Goal: Browse casually: Explore the website without a specific task or goal

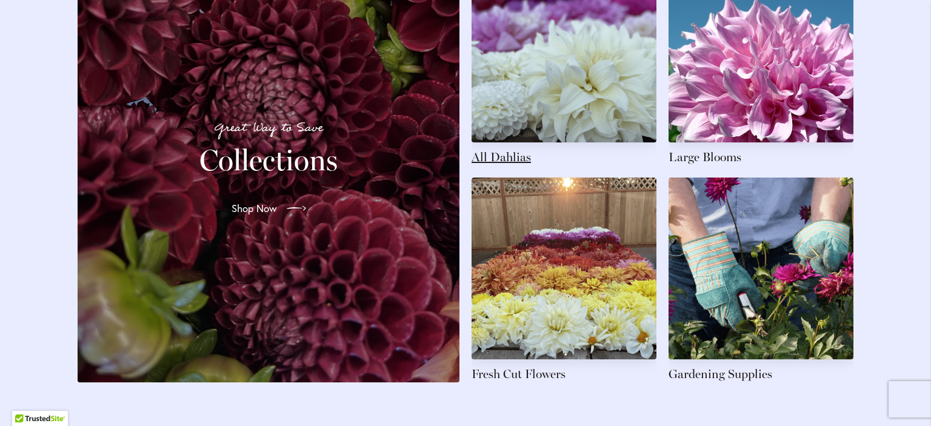
scroll to position [1833, 0]
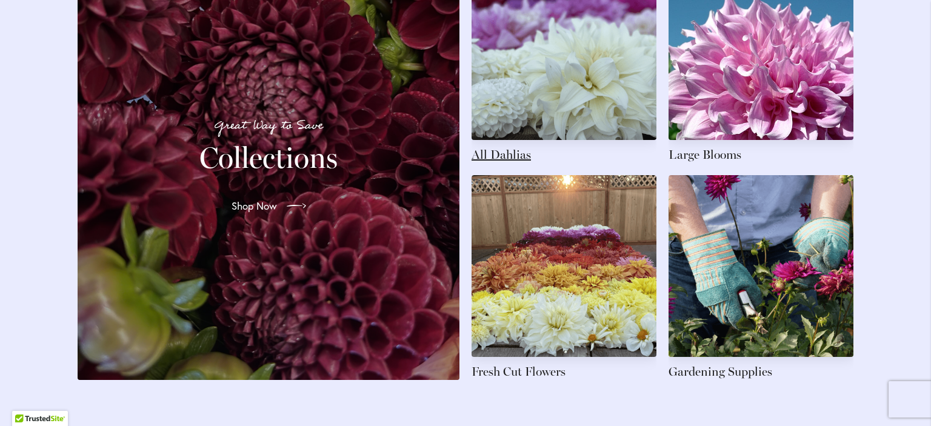
click at [544, 124] on link at bounding box center [564, 60] width 185 height 205
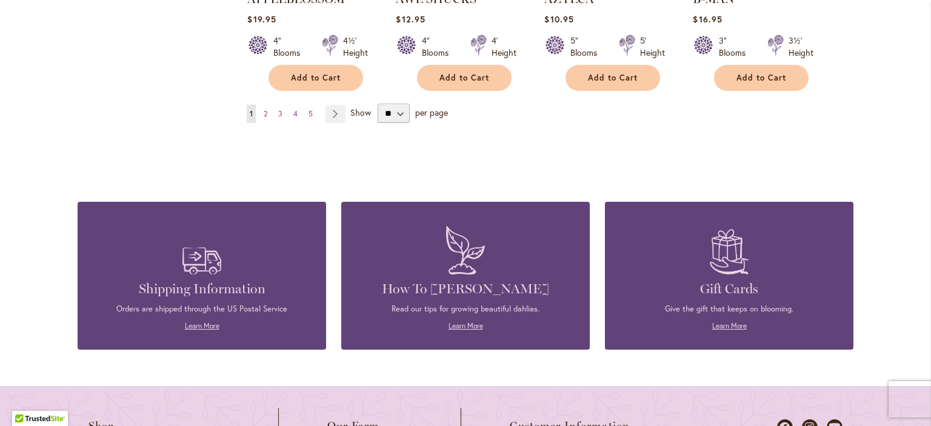
scroll to position [1283, 0]
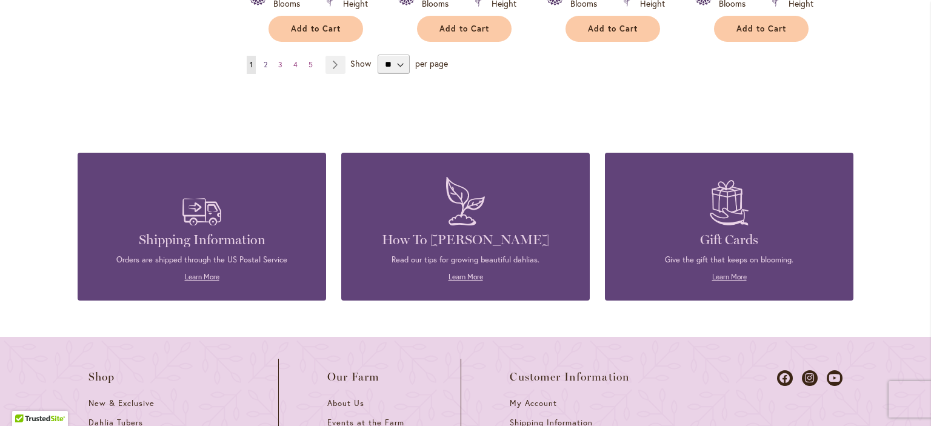
click at [265, 60] on span "2" at bounding box center [266, 64] width 4 height 9
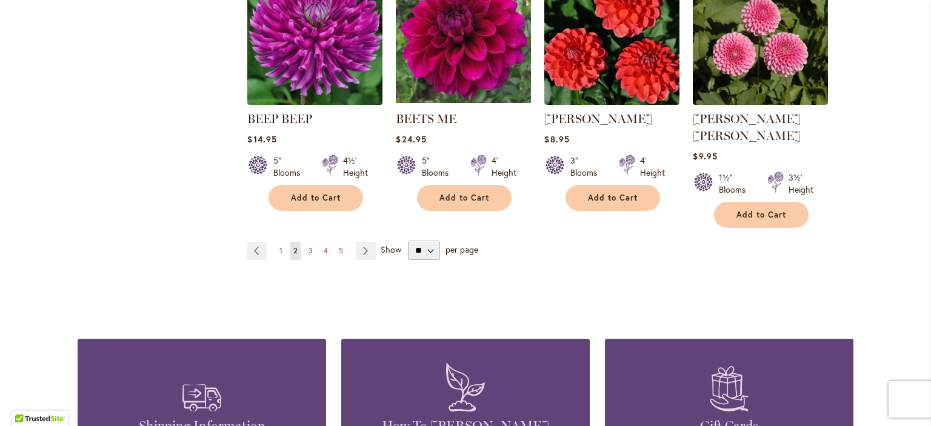
scroll to position [1100, 0]
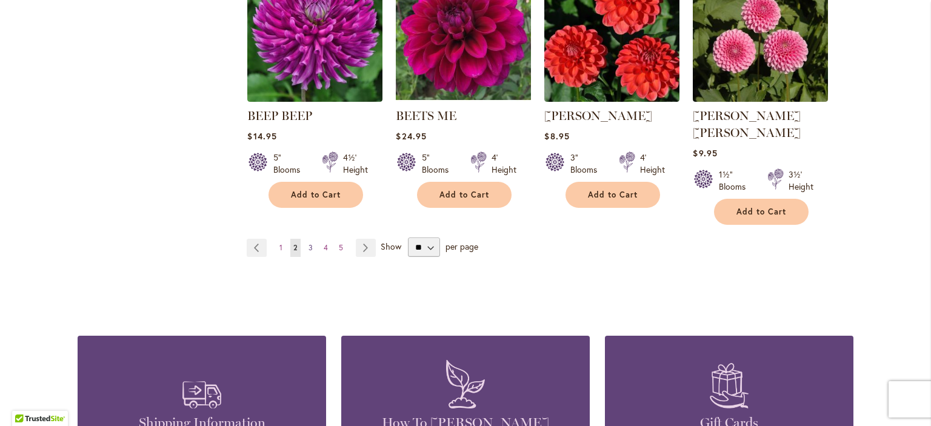
click at [312, 243] on span "3" at bounding box center [311, 247] width 4 height 9
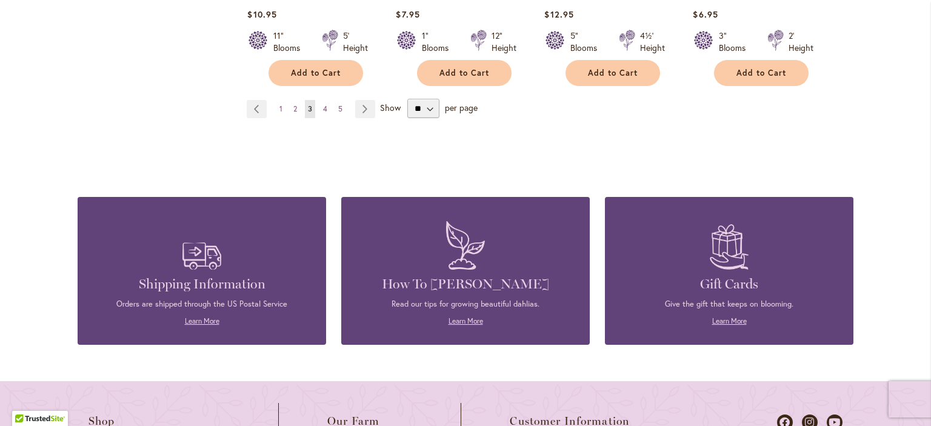
scroll to position [1222, 0]
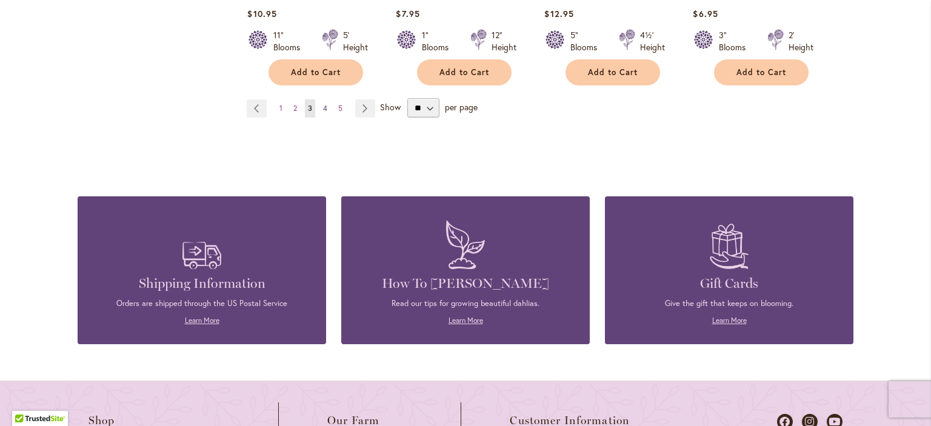
click at [326, 105] on span "4" at bounding box center [325, 108] width 4 height 9
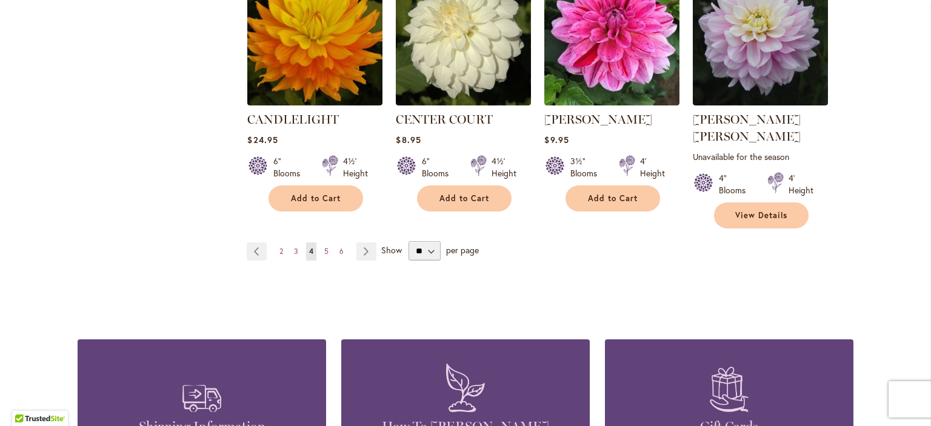
scroll to position [1161, 0]
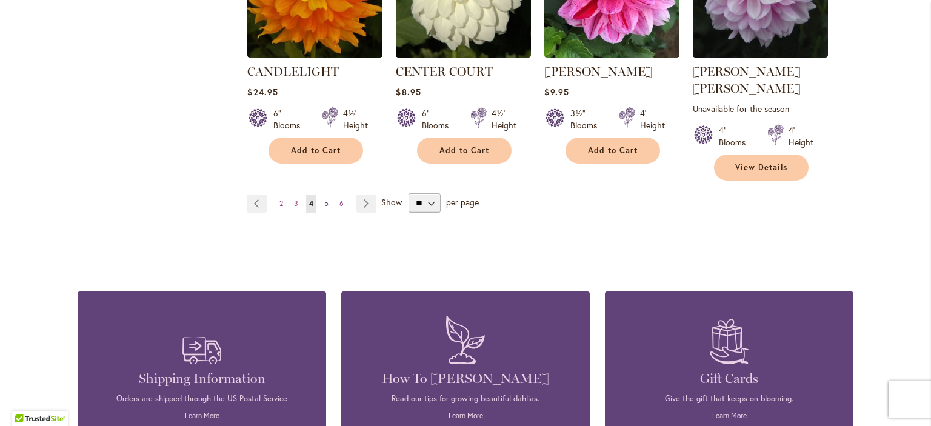
click at [326, 199] on span "5" at bounding box center [326, 203] width 4 height 9
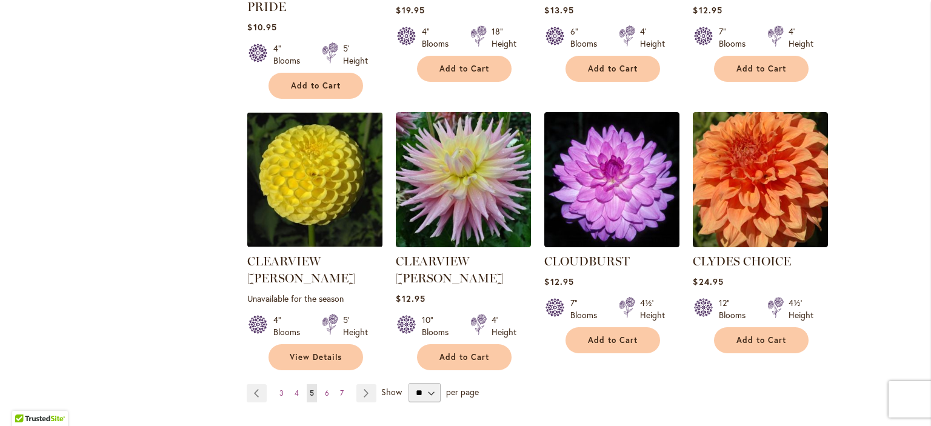
scroll to position [1038, 0]
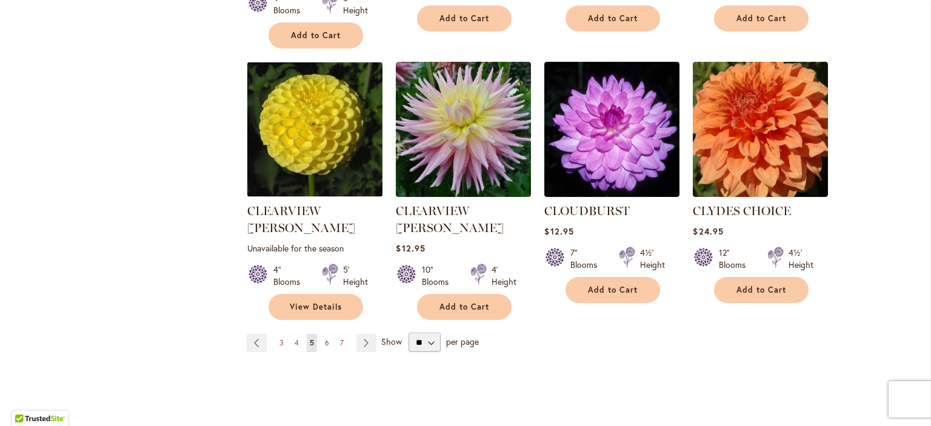
click at [327, 338] on span "6" at bounding box center [327, 342] width 4 height 9
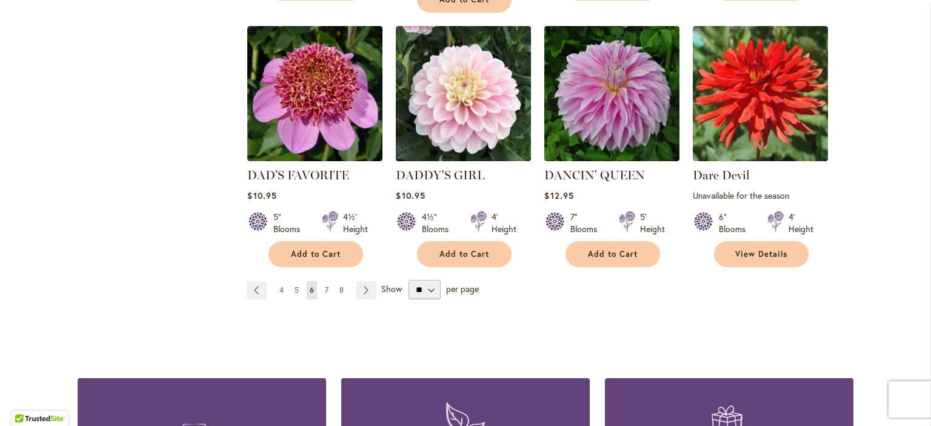
scroll to position [1100, 0]
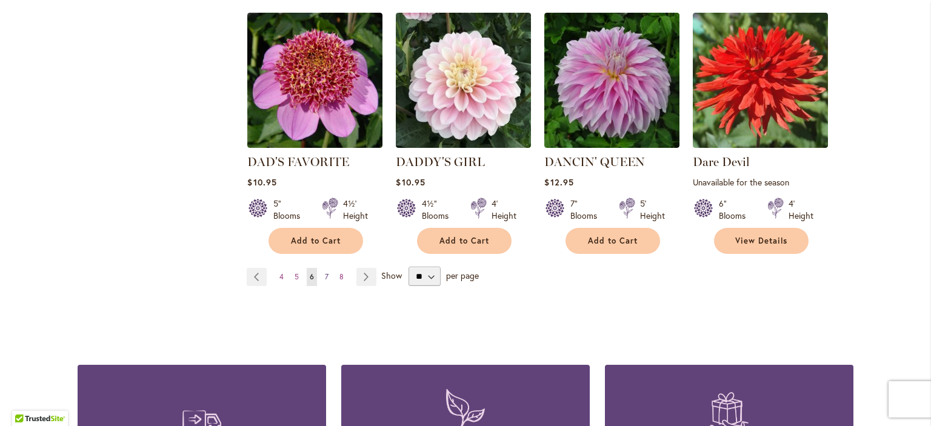
click at [325, 272] on span "7" at bounding box center [327, 276] width 4 height 9
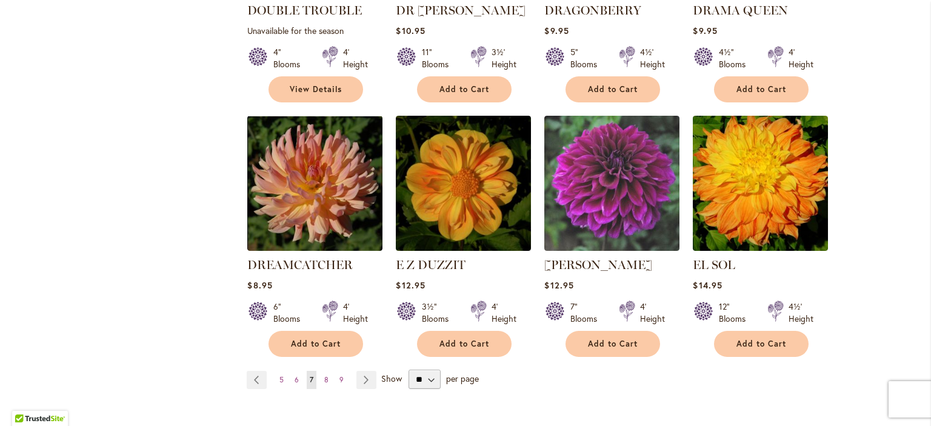
scroll to position [1038, 0]
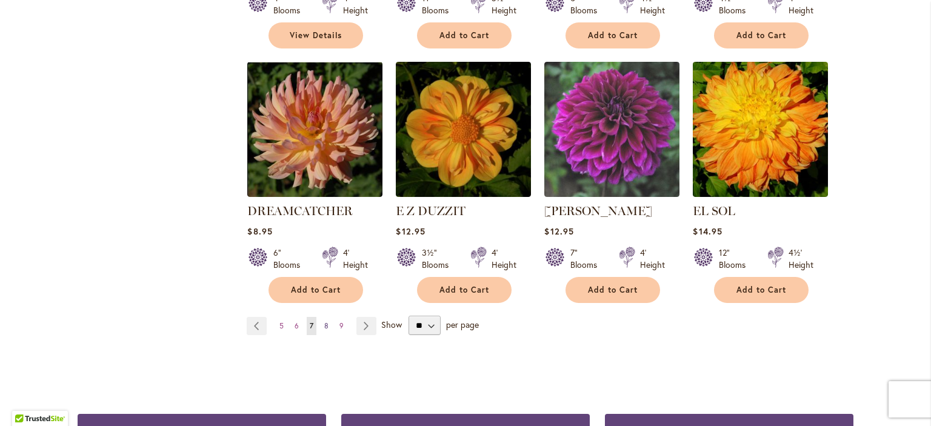
click at [325, 321] on span "8" at bounding box center [326, 325] width 4 height 9
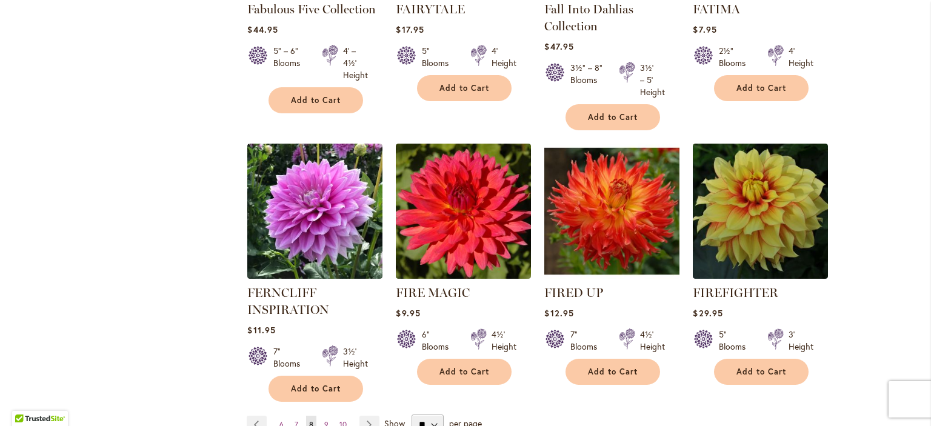
scroll to position [1038, 0]
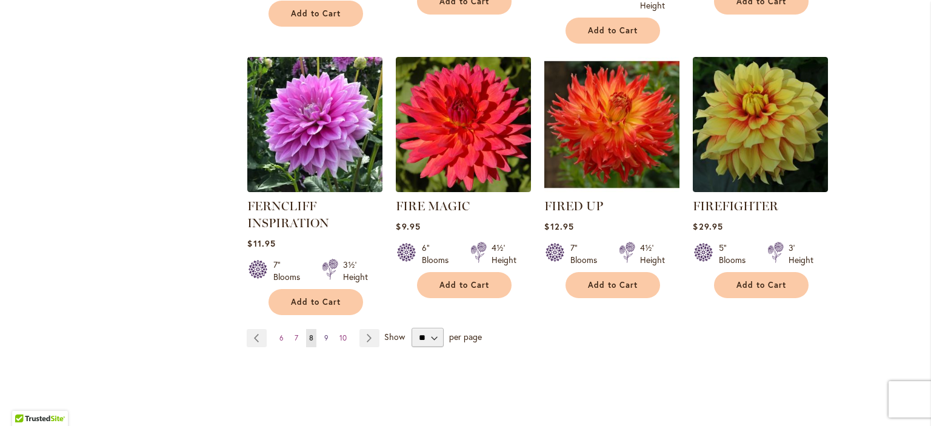
click at [326, 333] on span "9" at bounding box center [326, 337] width 4 height 9
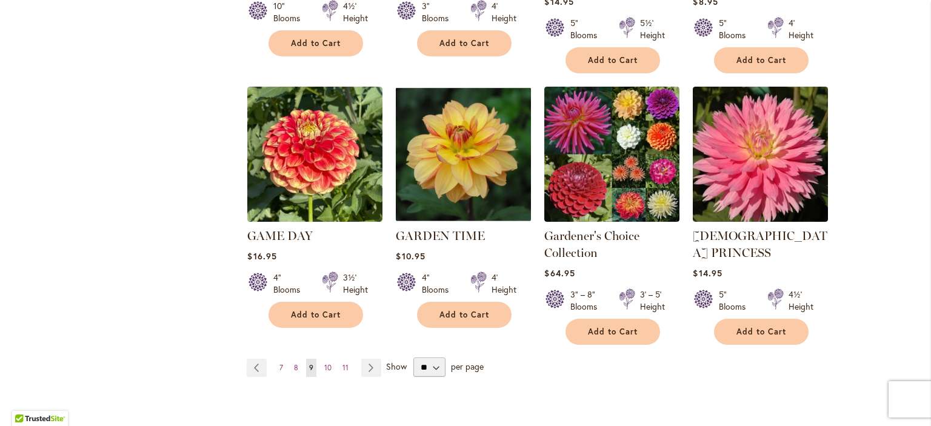
scroll to position [1038, 0]
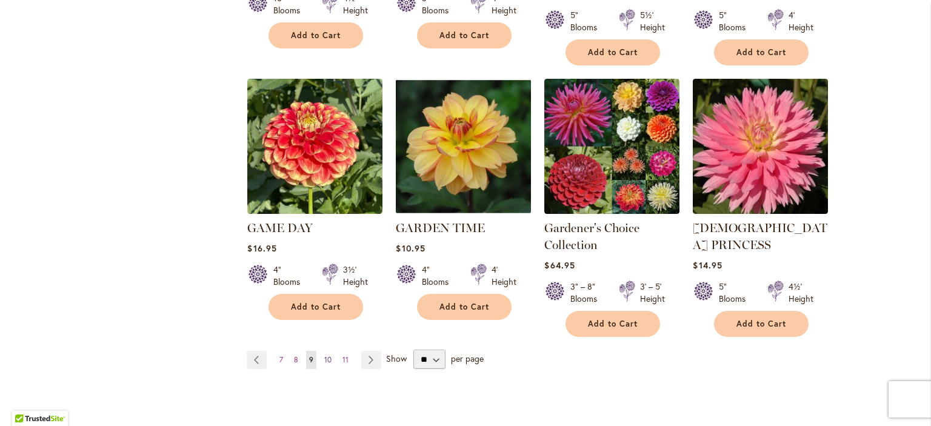
click at [331, 355] on span "10" at bounding box center [327, 359] width 7 height 9
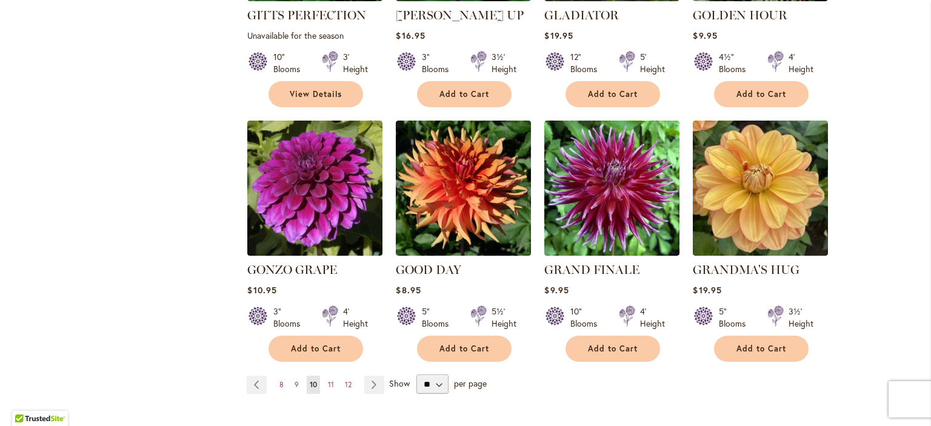
scroll to position [977, 0]
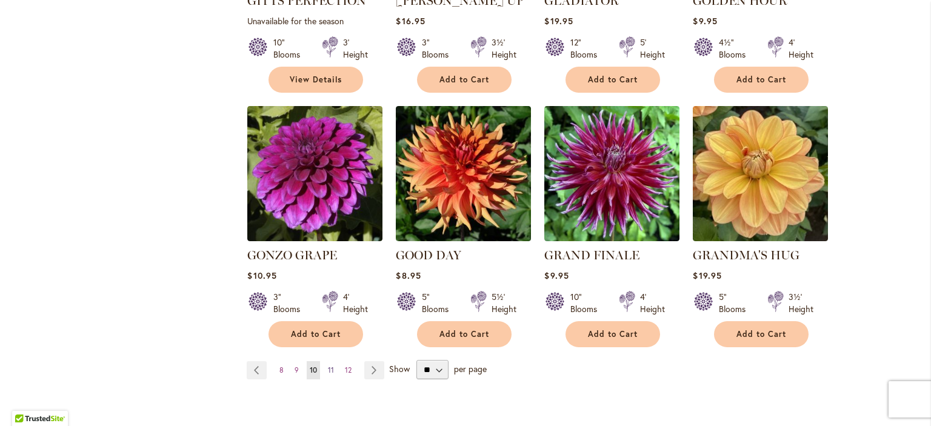
click at [336, 361] on link "Page 11" at bounding box center [331, 370] width 12 height 18
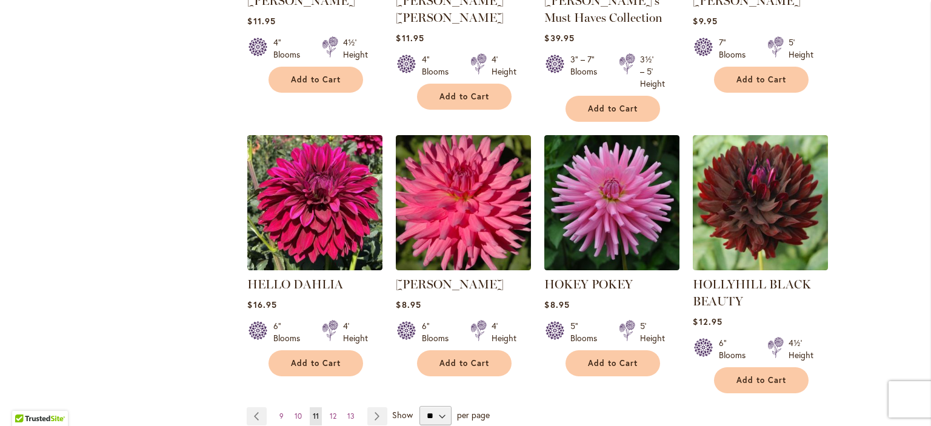
scroll to position [977, 0]
click at [333, 413] on span "12" at bounding box center [333, 416] width 7 height 9
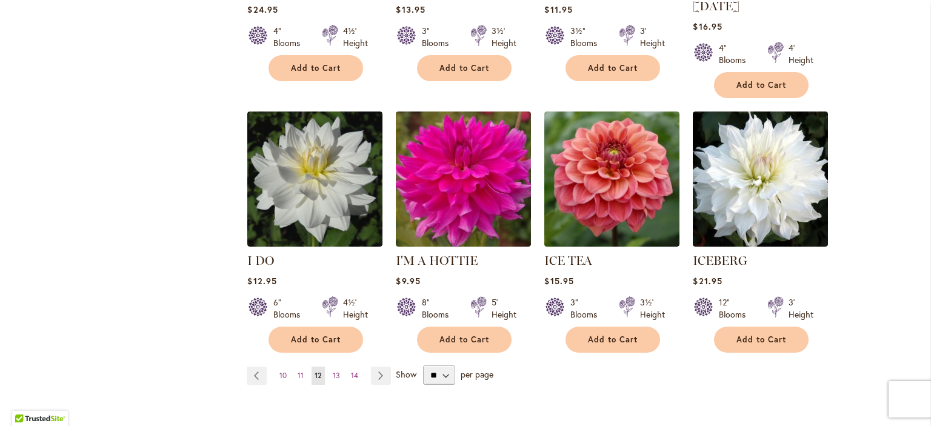
scroll to position [977, 0]
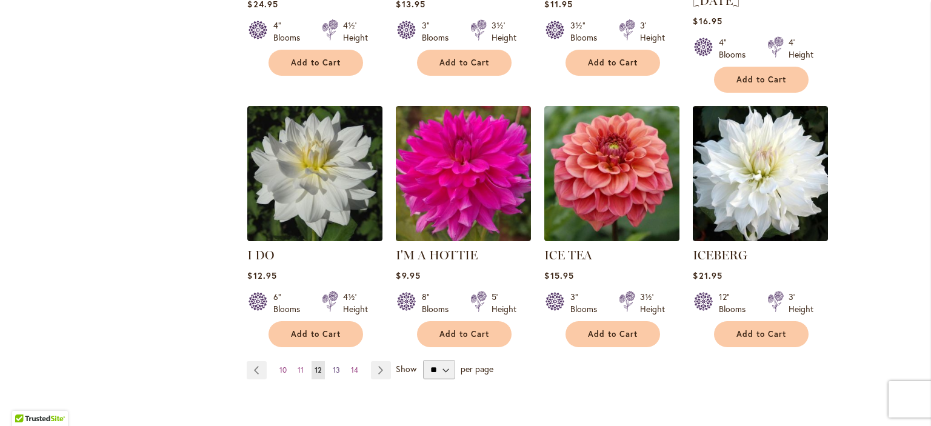
click at [335, 365] on span "13" at bounding box center [336, 369] width 7 height 9
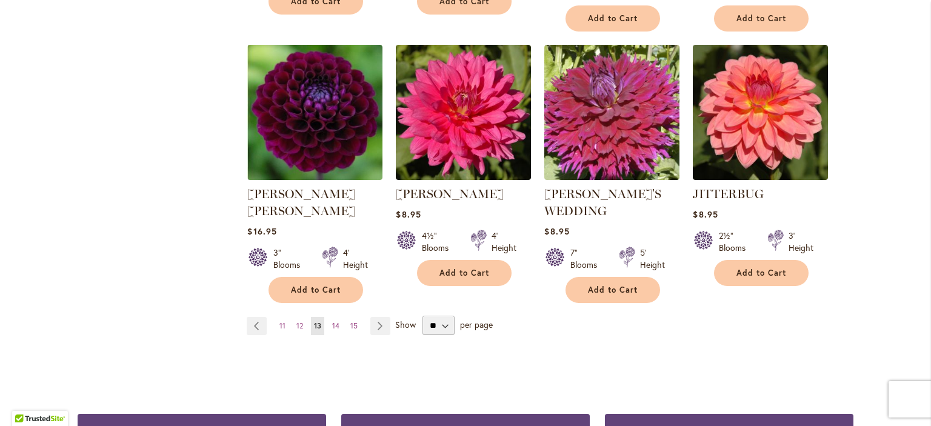
scroll to position [1100, 0]
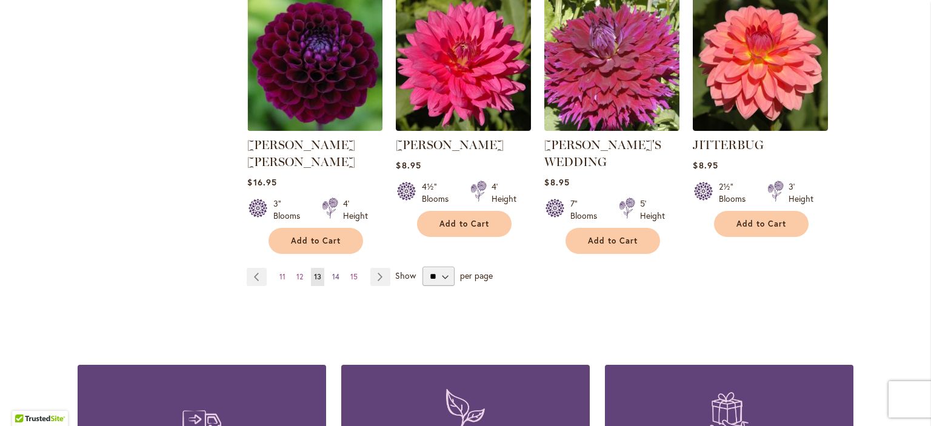
click at [337, 272] on span "14" at bounding box center [335, 276] width 7 height 9
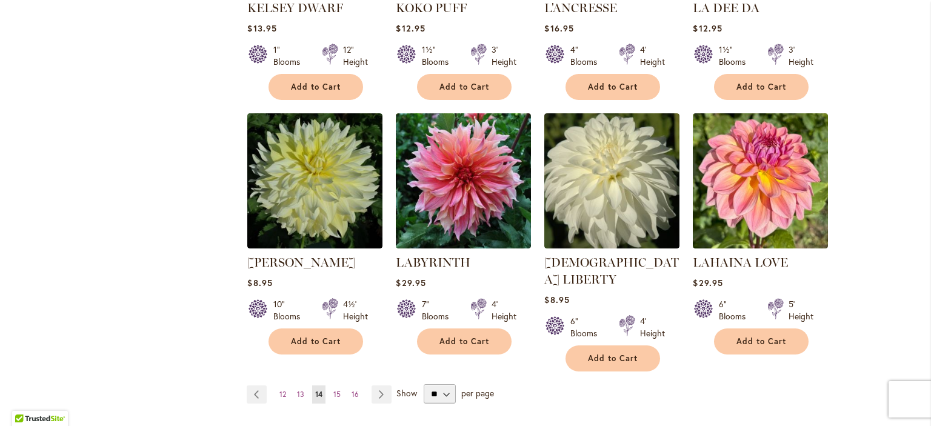
scroll to position [977, 0]
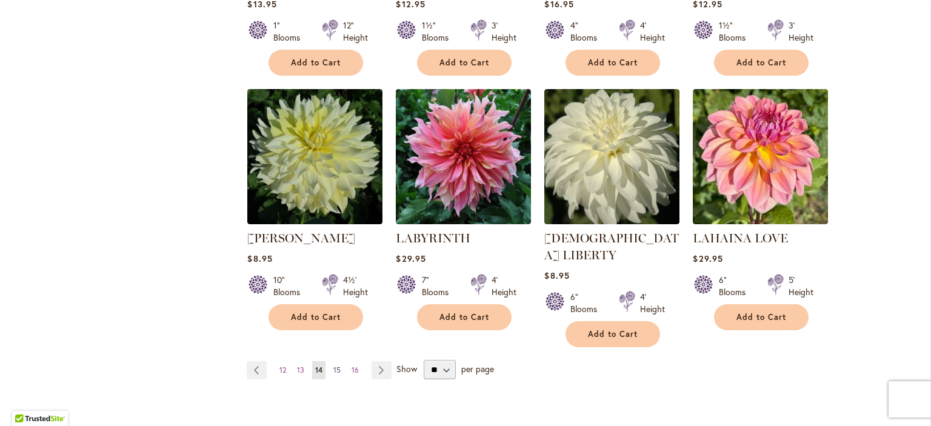
click at [339, 365] on span "15" at bounding box center [336, 369] width 7 height 9
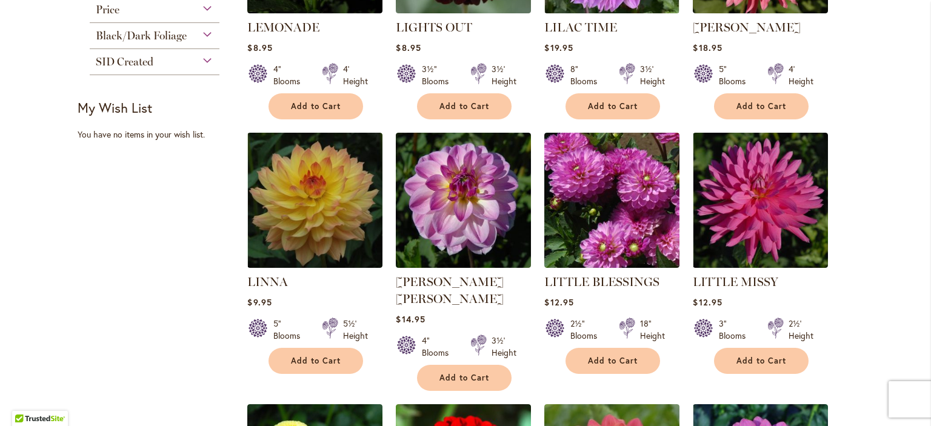
scroll to position [733, 0]
